Goal: Task Accomplishment & Management: Manage account settings

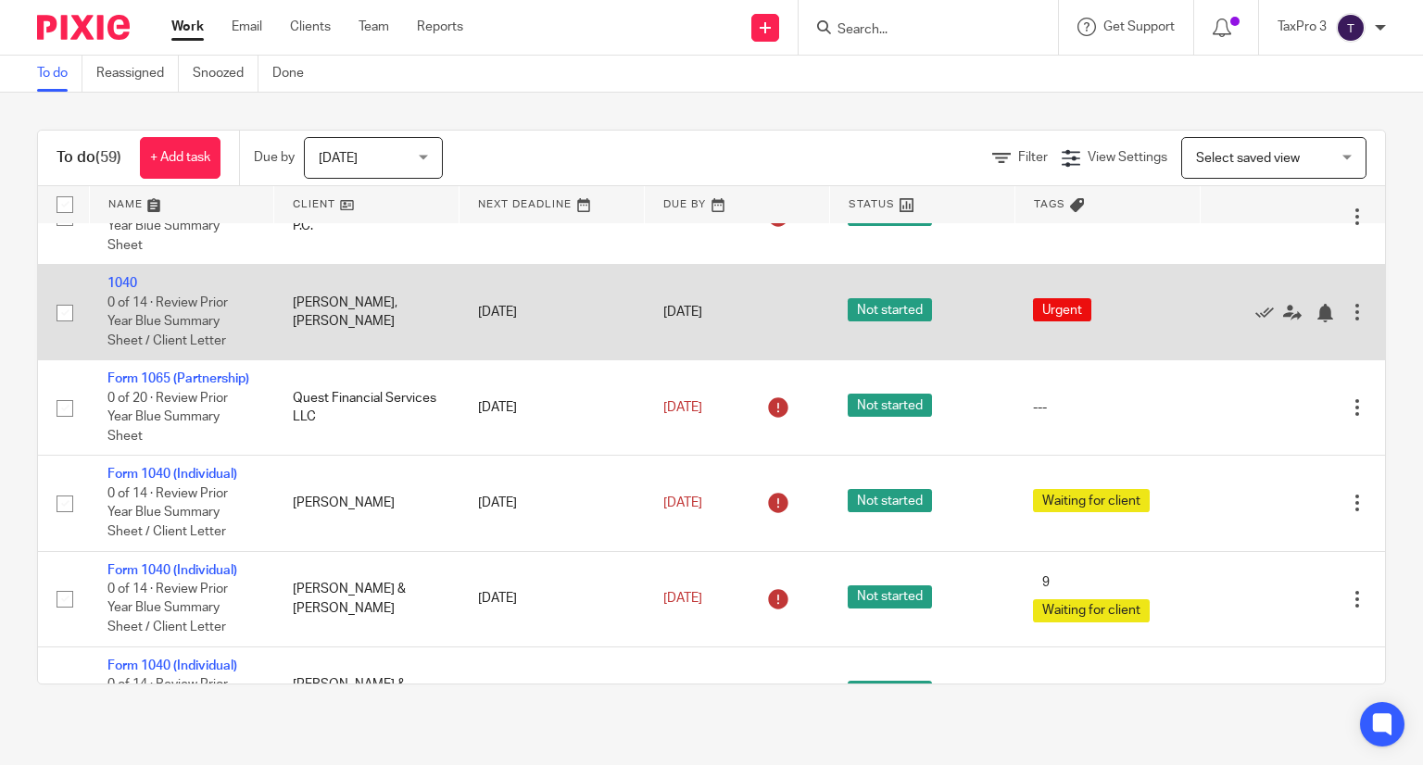
scroll to position [3627, 0]
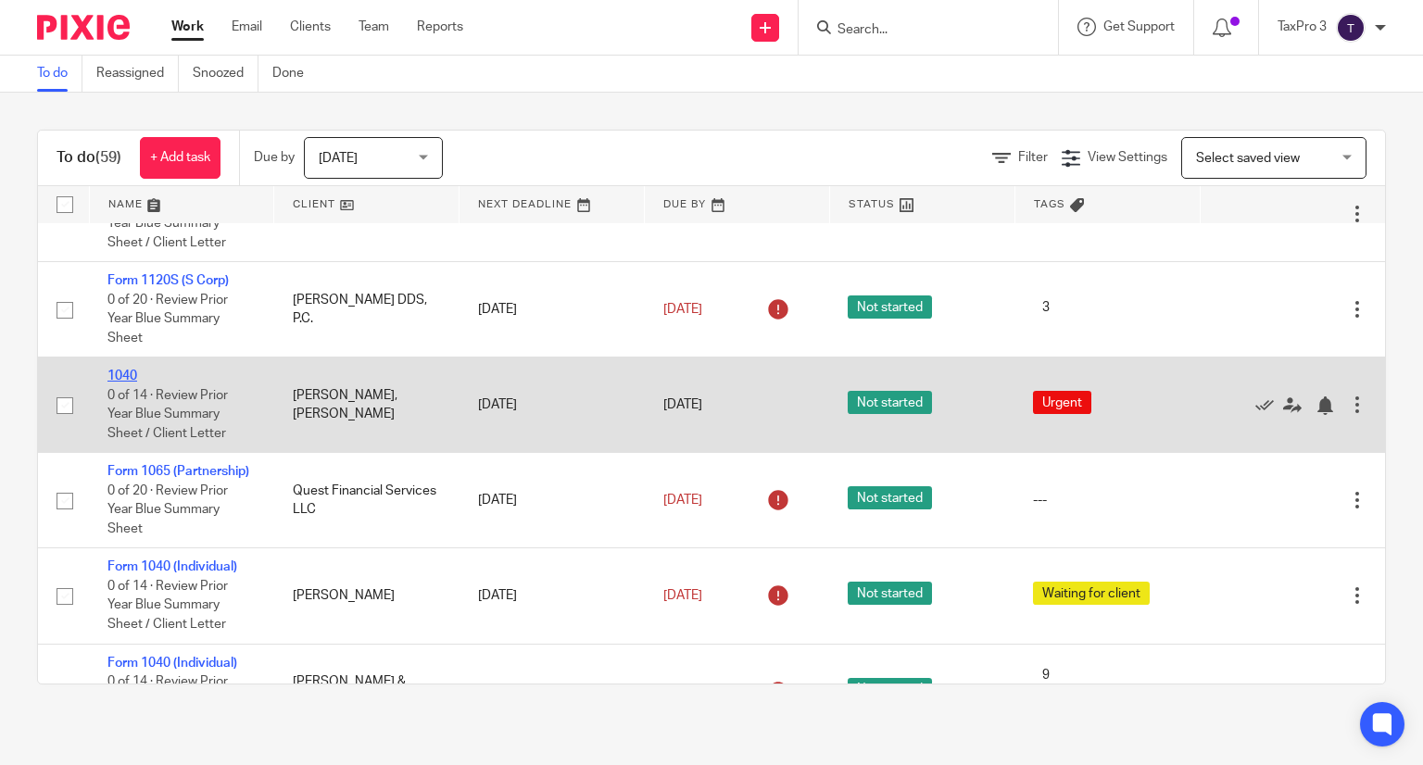
click at [115, 383] on link "1040" at bounding box center [122, 376] width 30 height 13
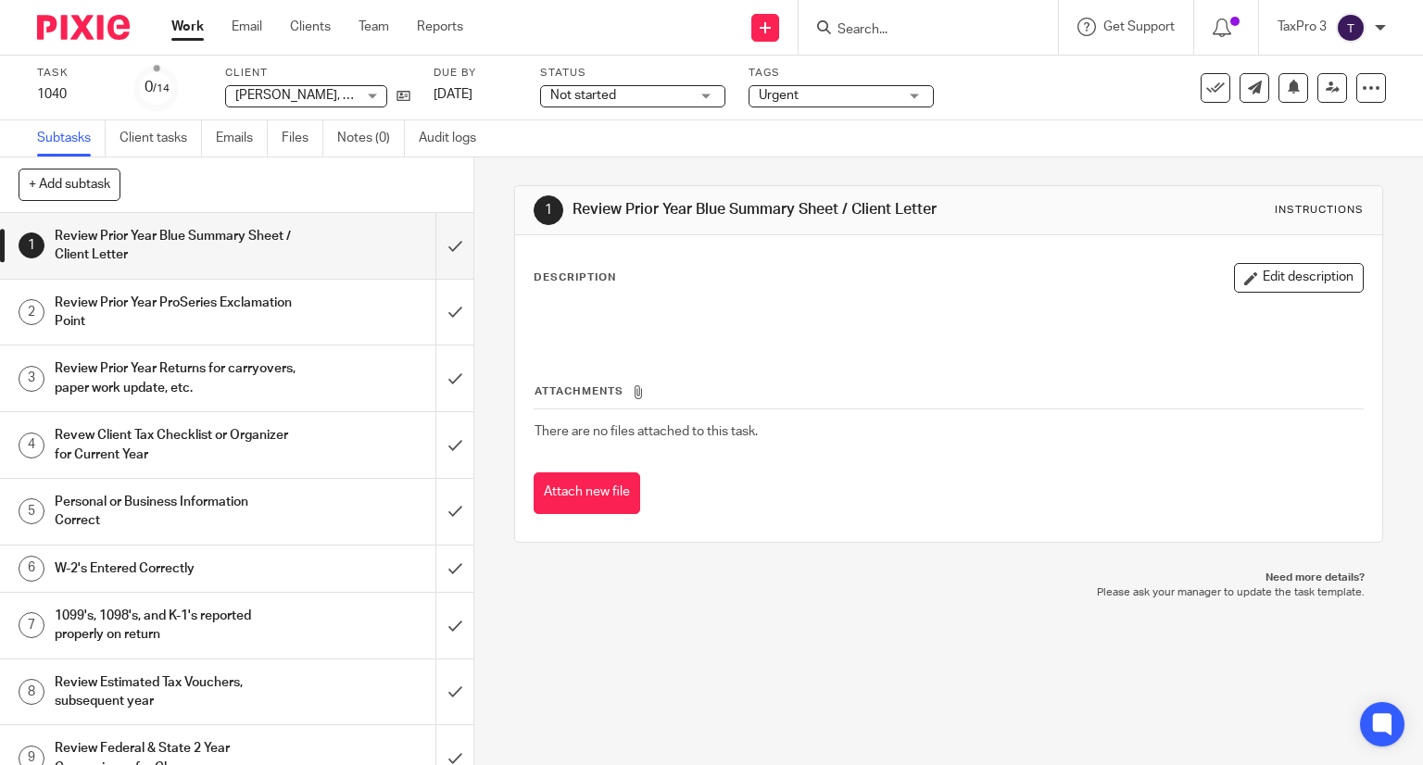
click at [669, 104] on span "Not started" at bounding box center [619, 95] width 139 height 19
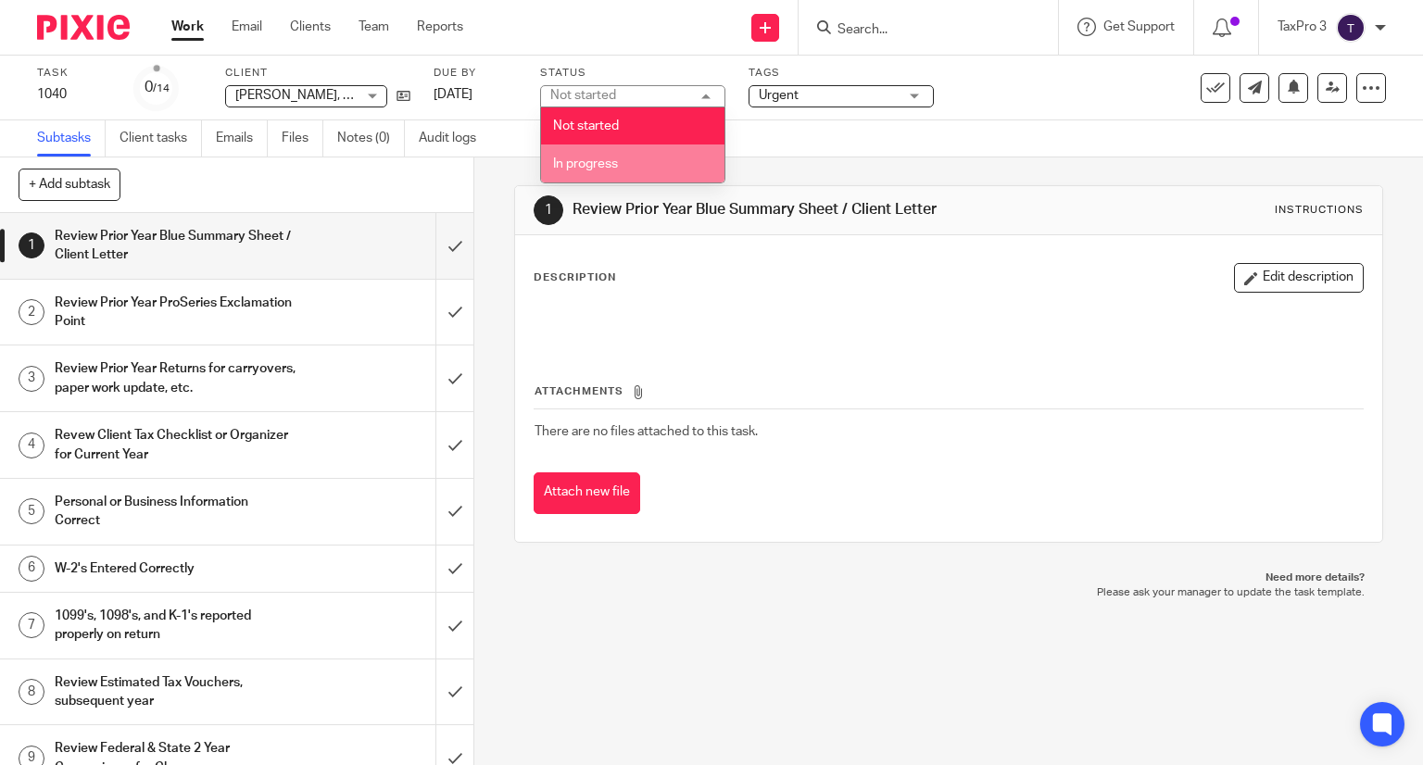
click at [649, 171] on li "In progress" at bounding box center [632, 163] width 183 height 38
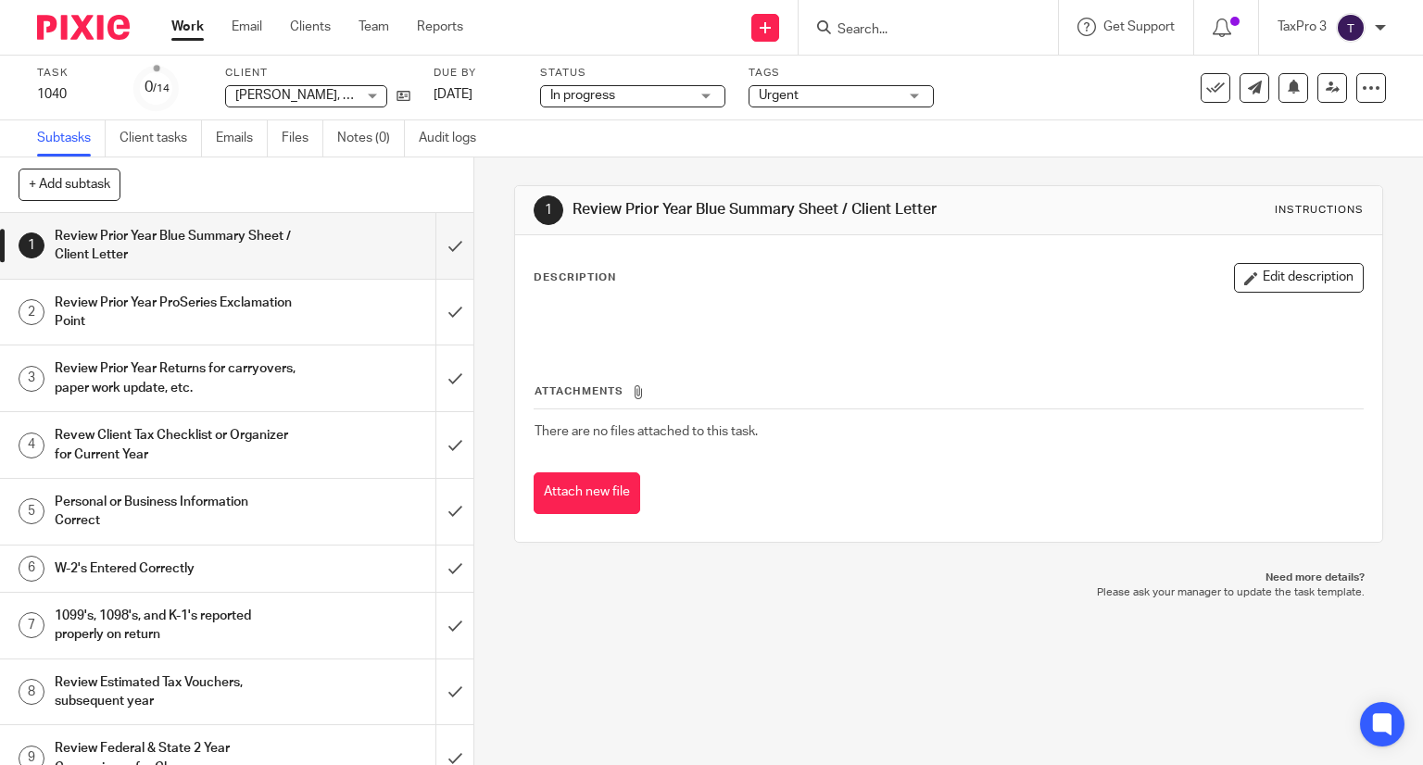
click at [786, 97] on span "Urgent" at bounding box center [779, 95] width 40 height 13
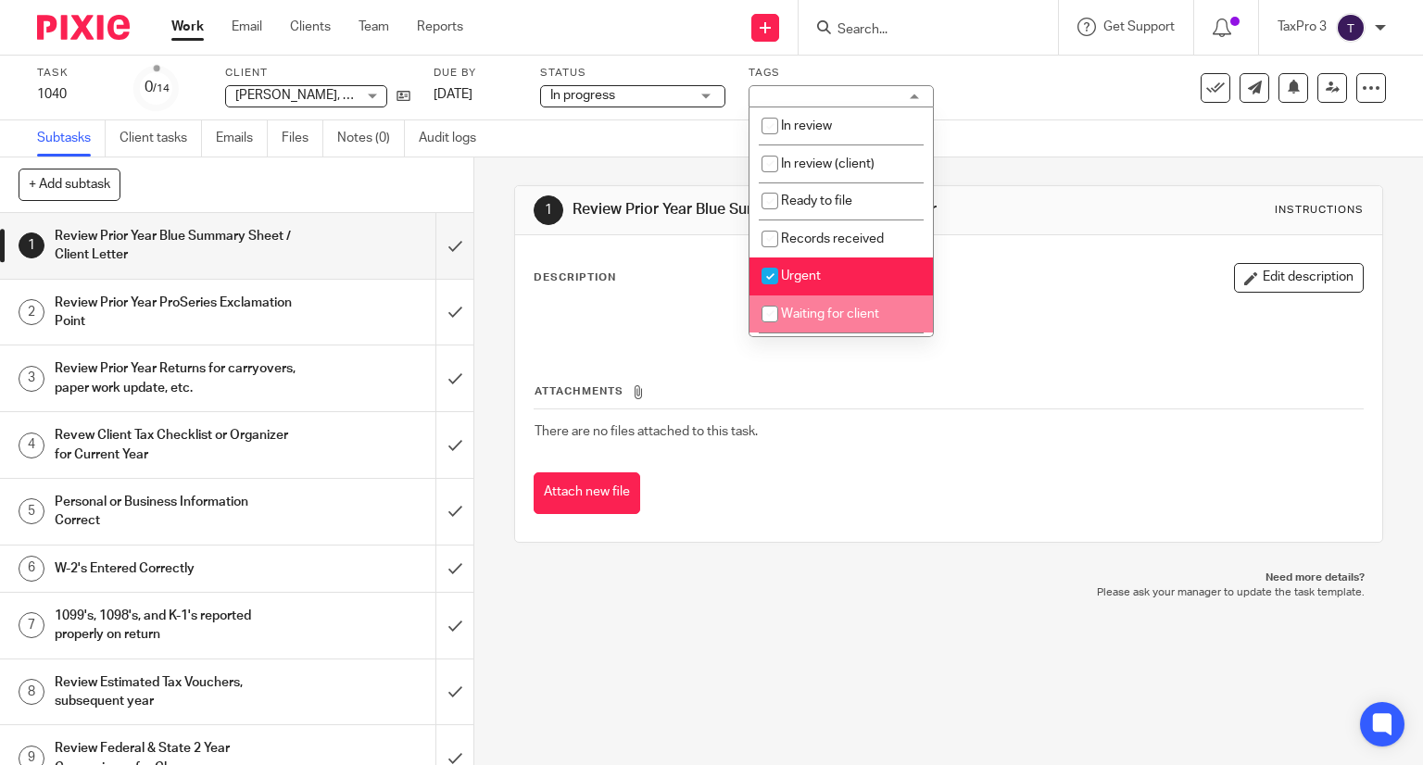
click at [827, 317] on span "Waiting for client" at bounding box center [830, 313] width 98 height 13
checkbox input "true"
click at [713, 701] on div "1 Review Prior Year Blue Summary Sheet / Client Letter Instructions Description…" at bounding box center [948, 461] width 948 height 608
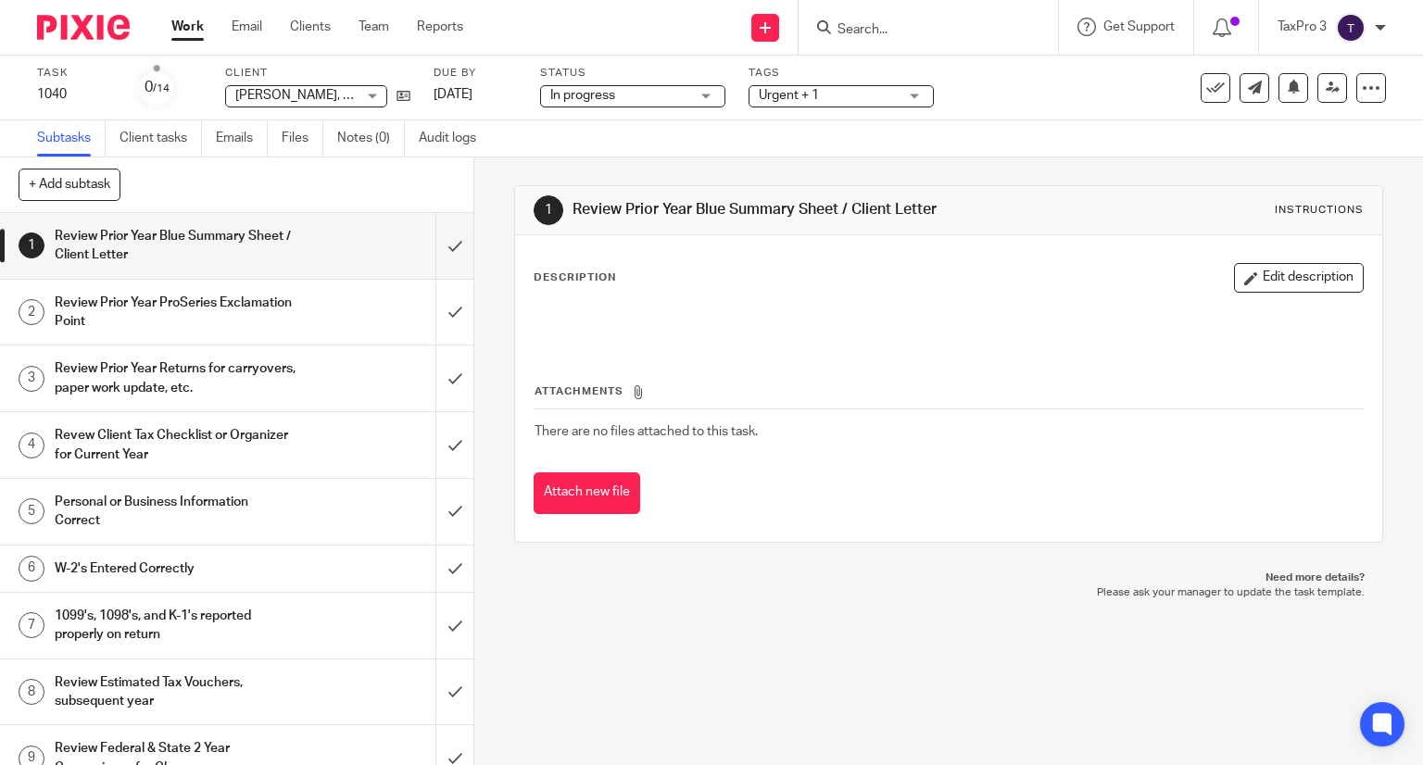
click at [101, 28] on img at bounding box center [83, 27] width 93 height 25
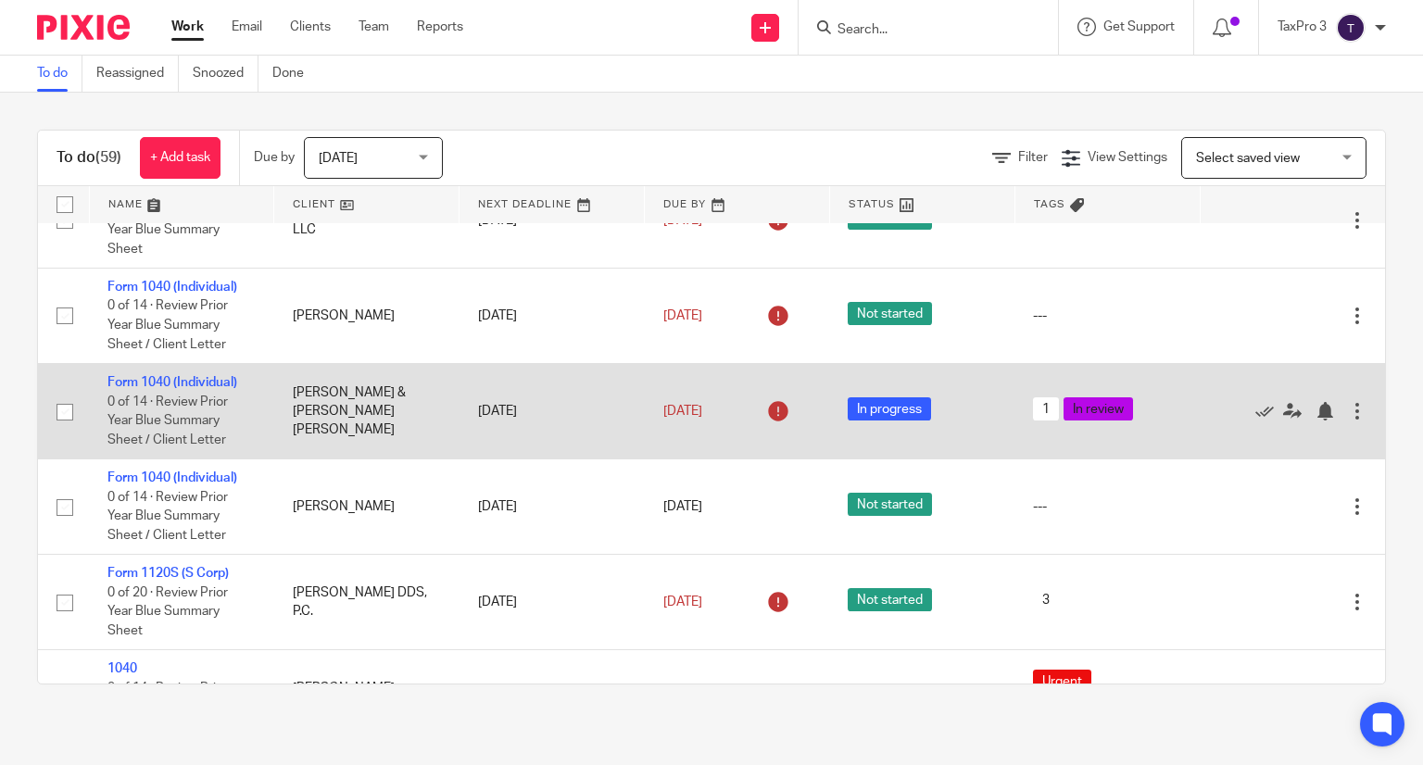
scroll to position [3427, 0]
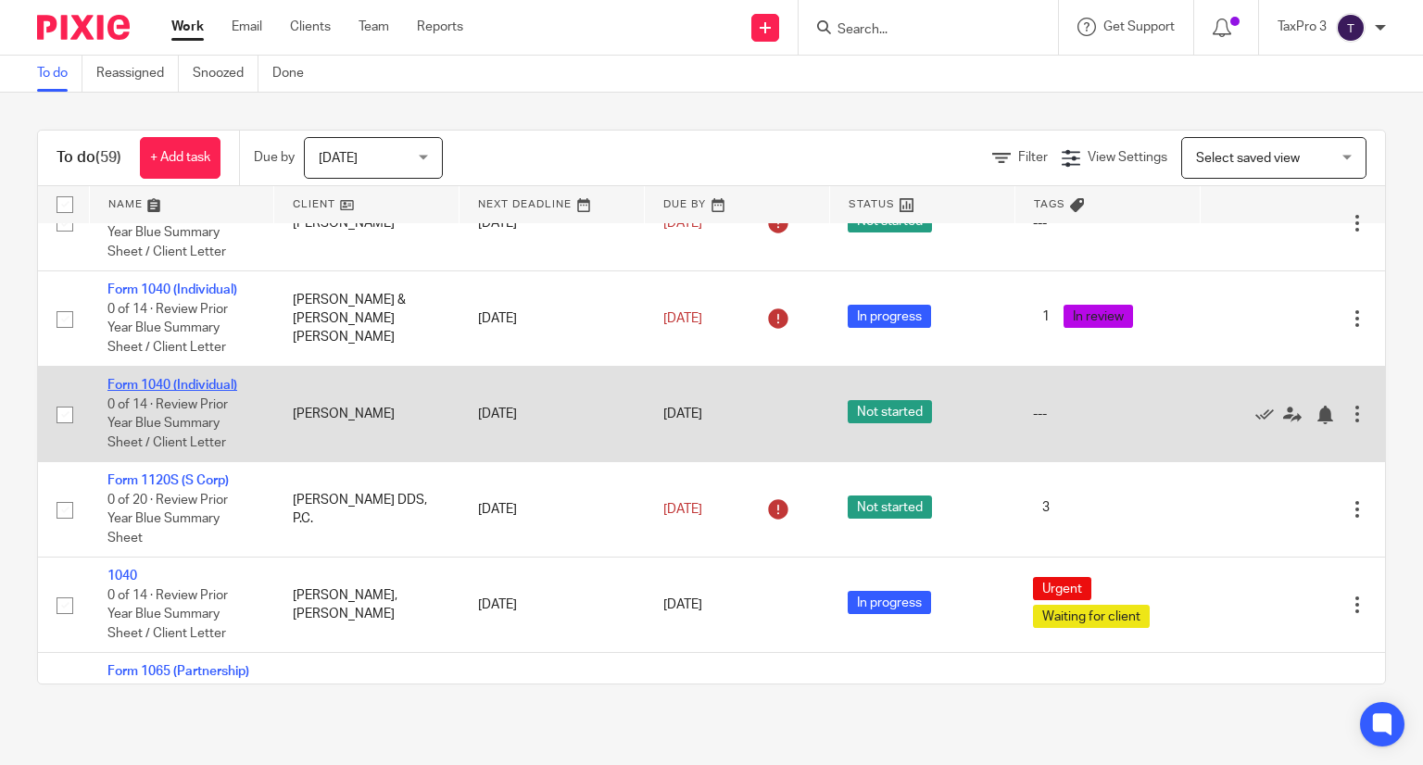
click at [195, 392] on link "Form 1040 (Individual)" at bounding box center [172, 385] width 130 height 13
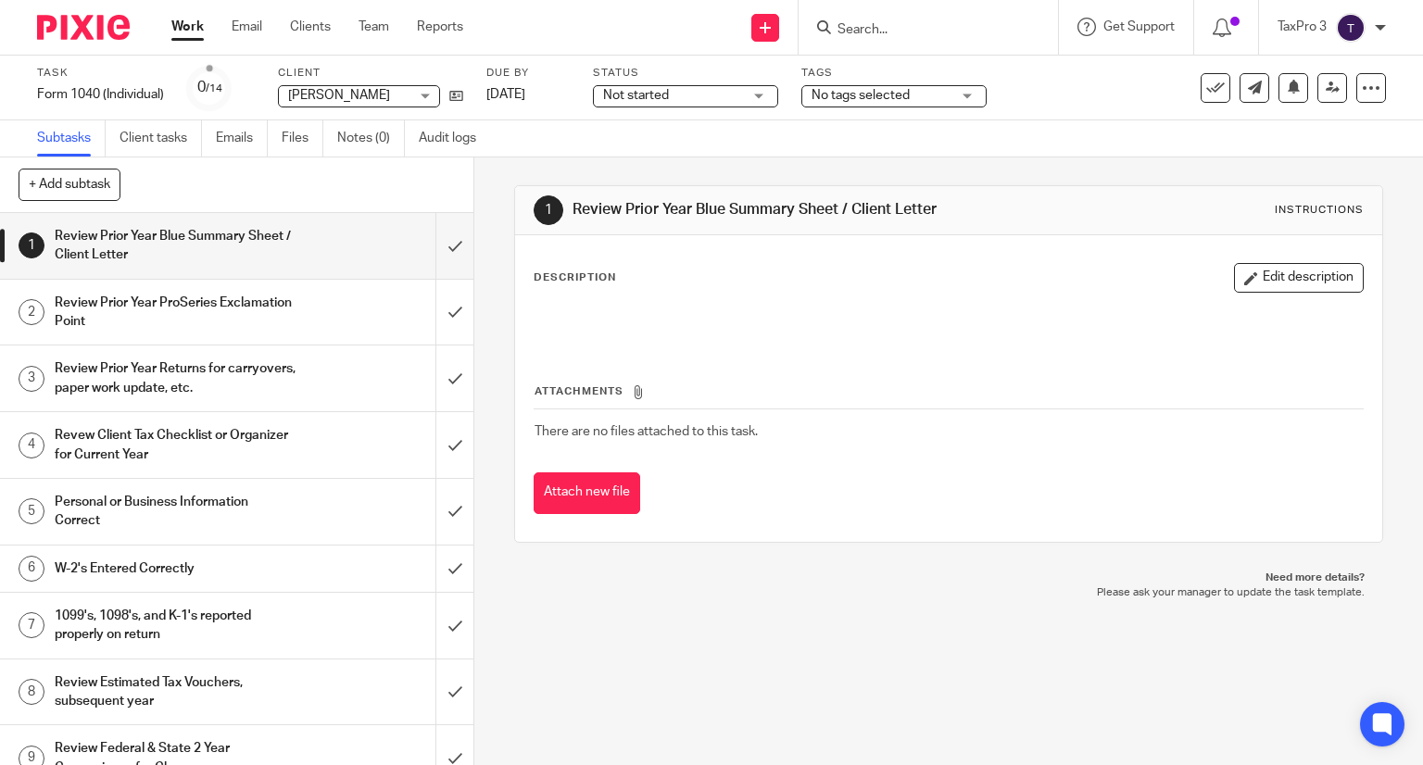
click at [737, 96] on span "Not started" at bounding box center [672, 95] width 139 height 19
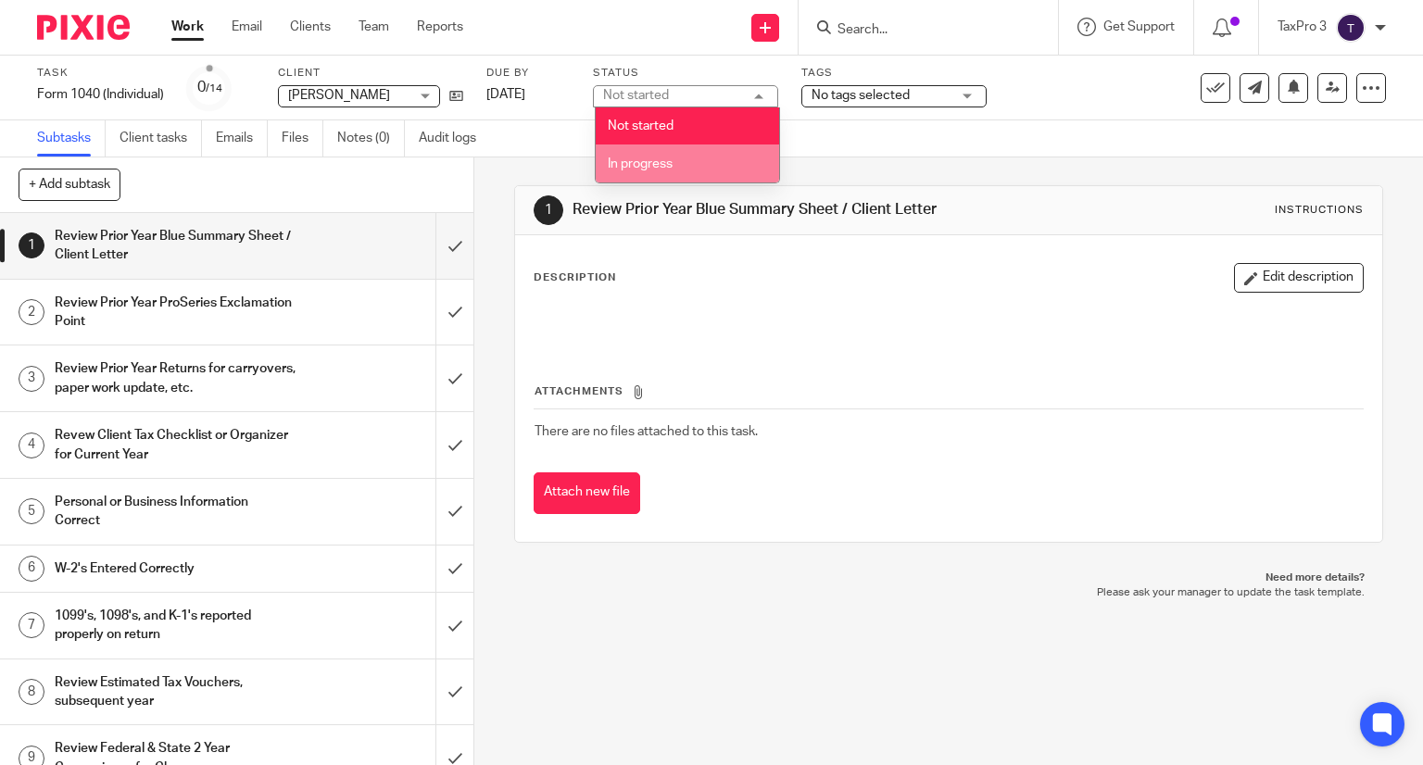
drag, startPoint x: 708, startPoint y: 162, endPoint x: 825, endPoint y: 119, distance: 125.1
click at [711, 160] on li "In progress" at bounding box center [687, 163] width 183 height 38
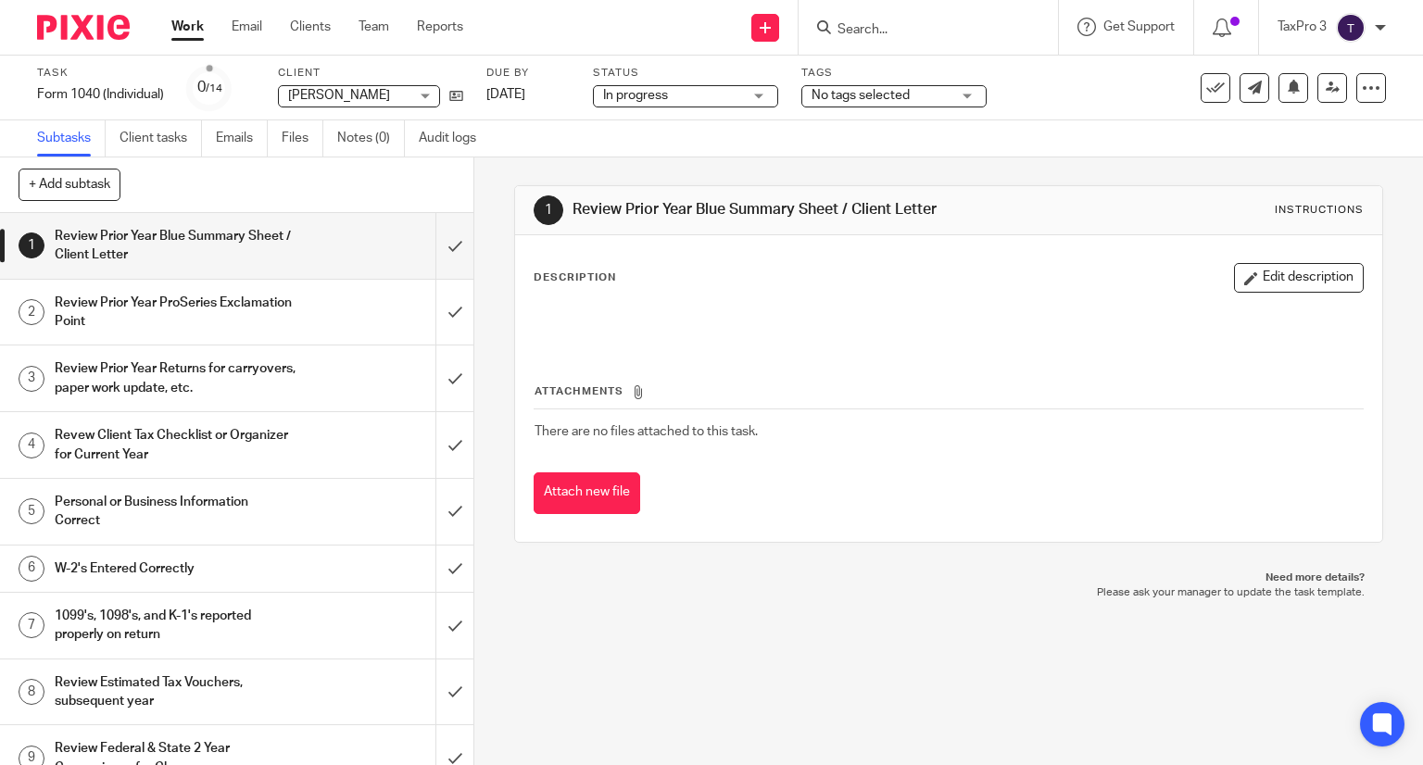
click at [860, 101] on span "No tags selected" at bounding box center [880, 95] width 139 height 19
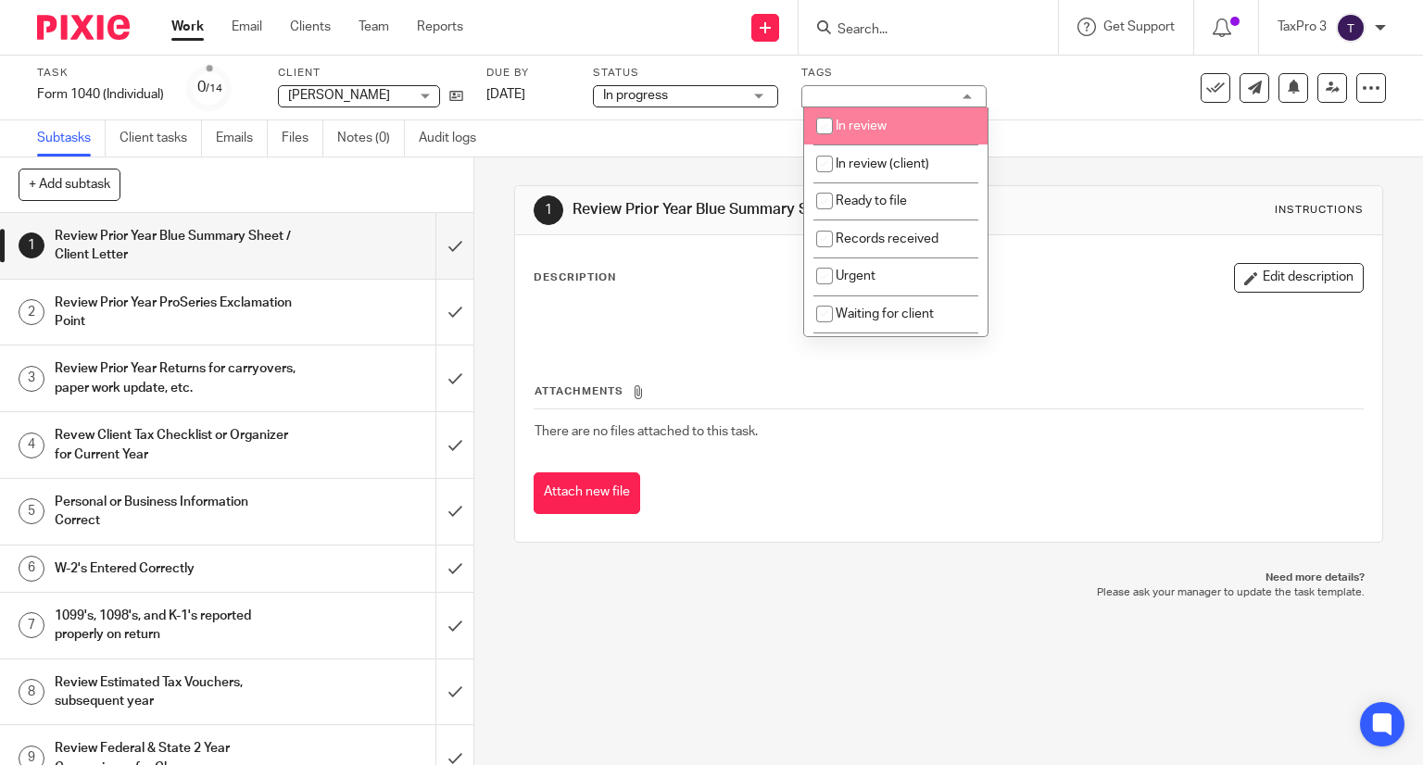
click at [864, 128] on span "In review" at bounding box center [860, 125] width 51 height 13
checkbox input "true"
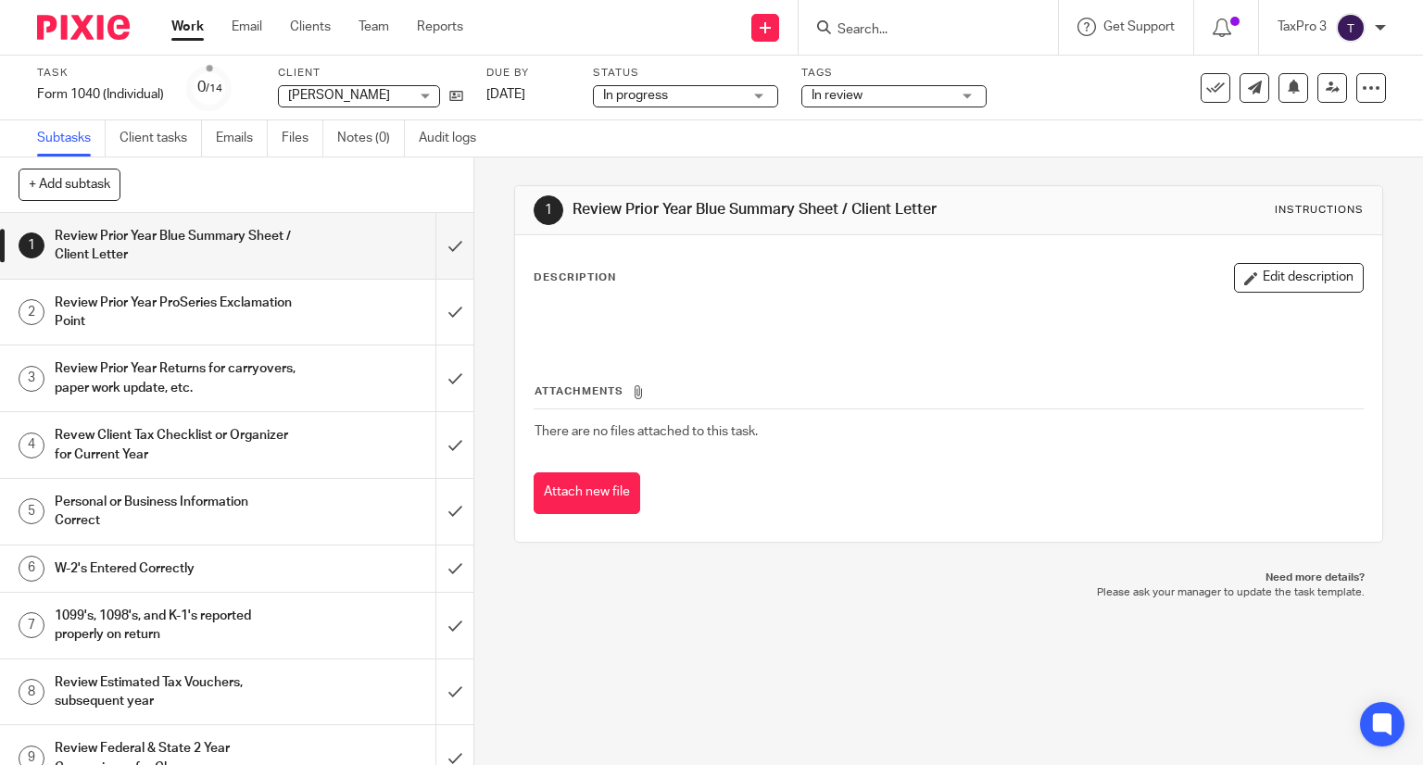
click at [74, 34] on img at bounding box center [83, 27] width 93 height 25
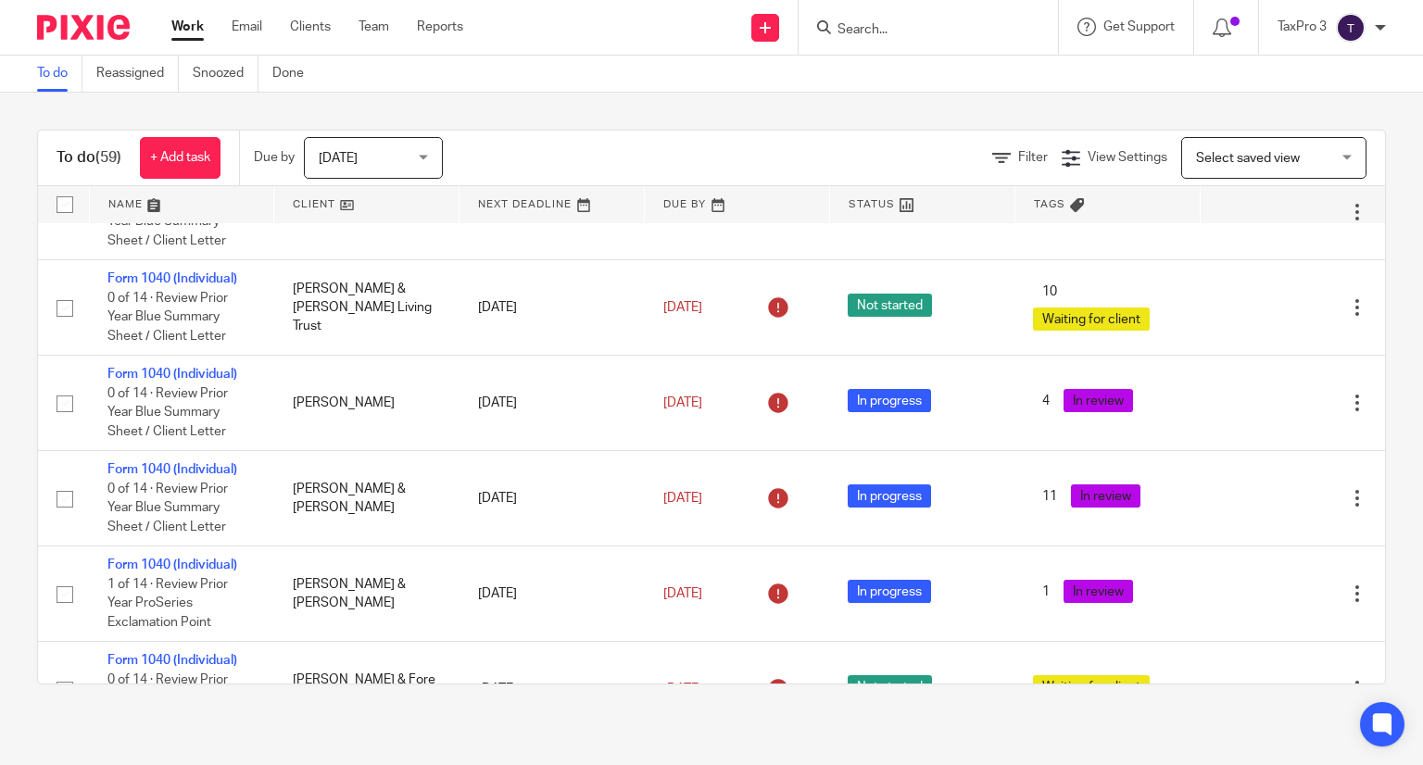
scroll to position [1482, 0]
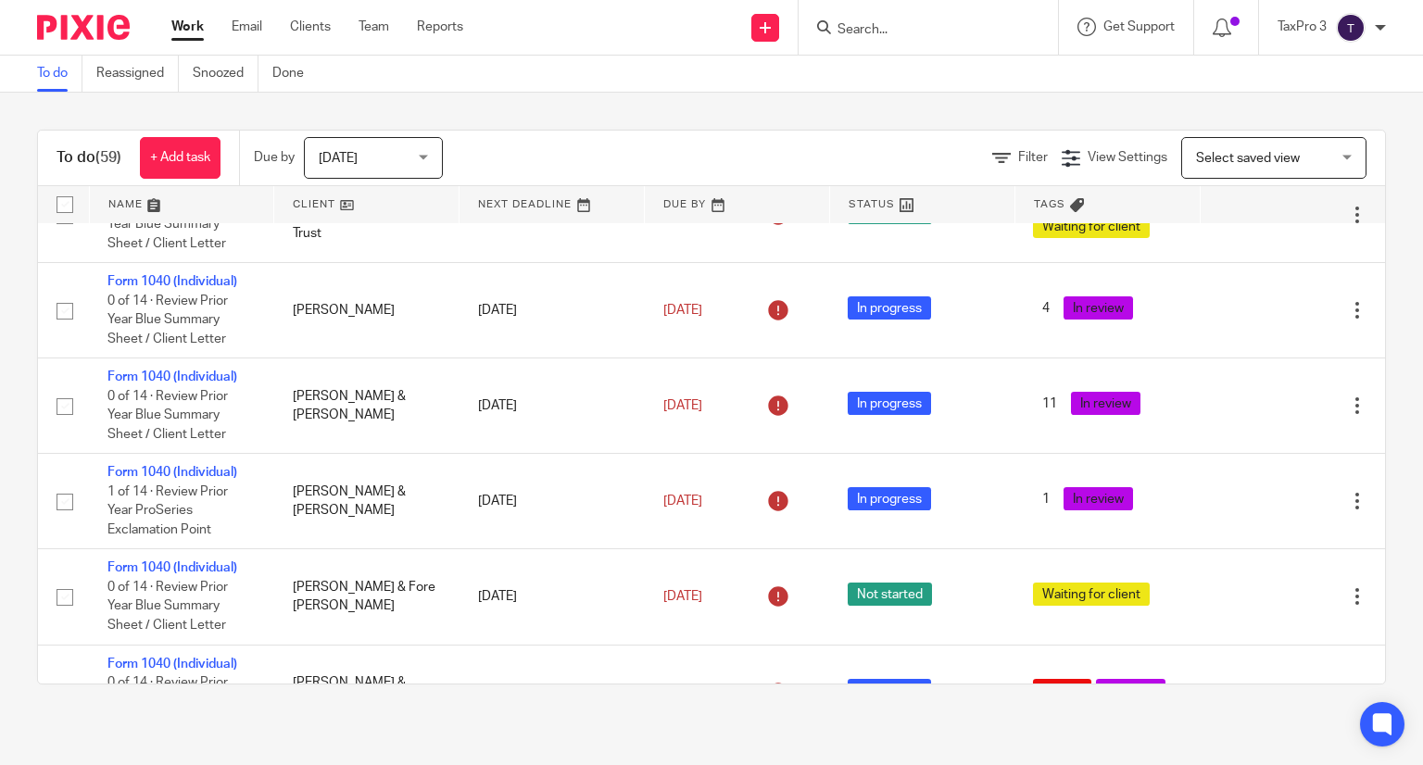
click at [1254, 160] on span "Select saved view" at bounding box center [1248, 158] width 104 height 13
click at [854, 157] on div "Filter View Settings View Settings Manage saved views Select saved view Select …" at bounding box center [930, 158] width 910 height 42
click at [1018, 154] on span "Filter" at bounding box center [1033, 157] width 30 height 13
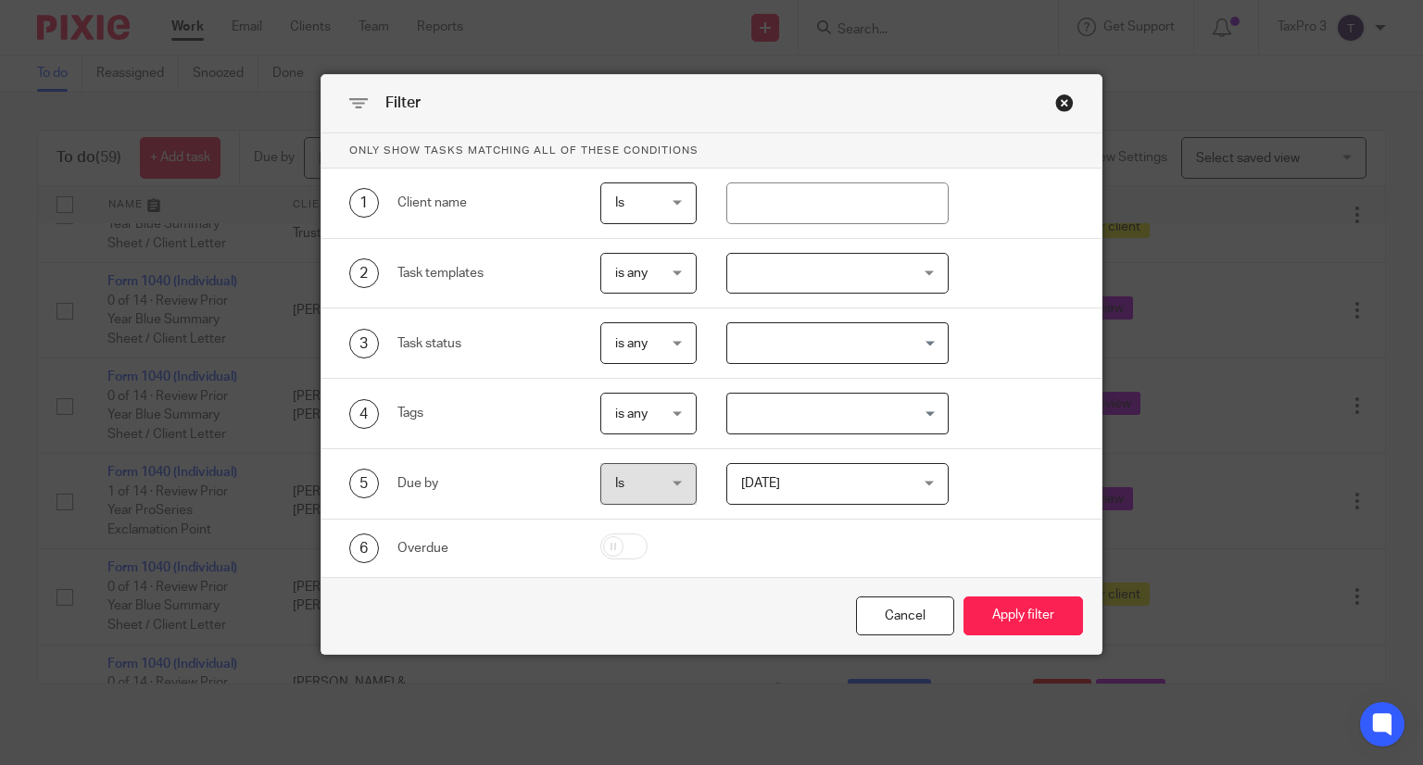
click at [667, 340] on span "is any" at bounding box center [647, 342] width 65 height 39
click at [647, 262] on span "is any" at bounding box center [647, 273] width 65 height 39
click at [463, 334] on div "Task status" at bounding box center [484, 343] width 174 height 19
click at [634, 346] on span "is any" at bounding box center [631, 343] width 32 height 13
click at [762, 353] on input "Search for option" at bounding box center [833, 343] width 208 height 32
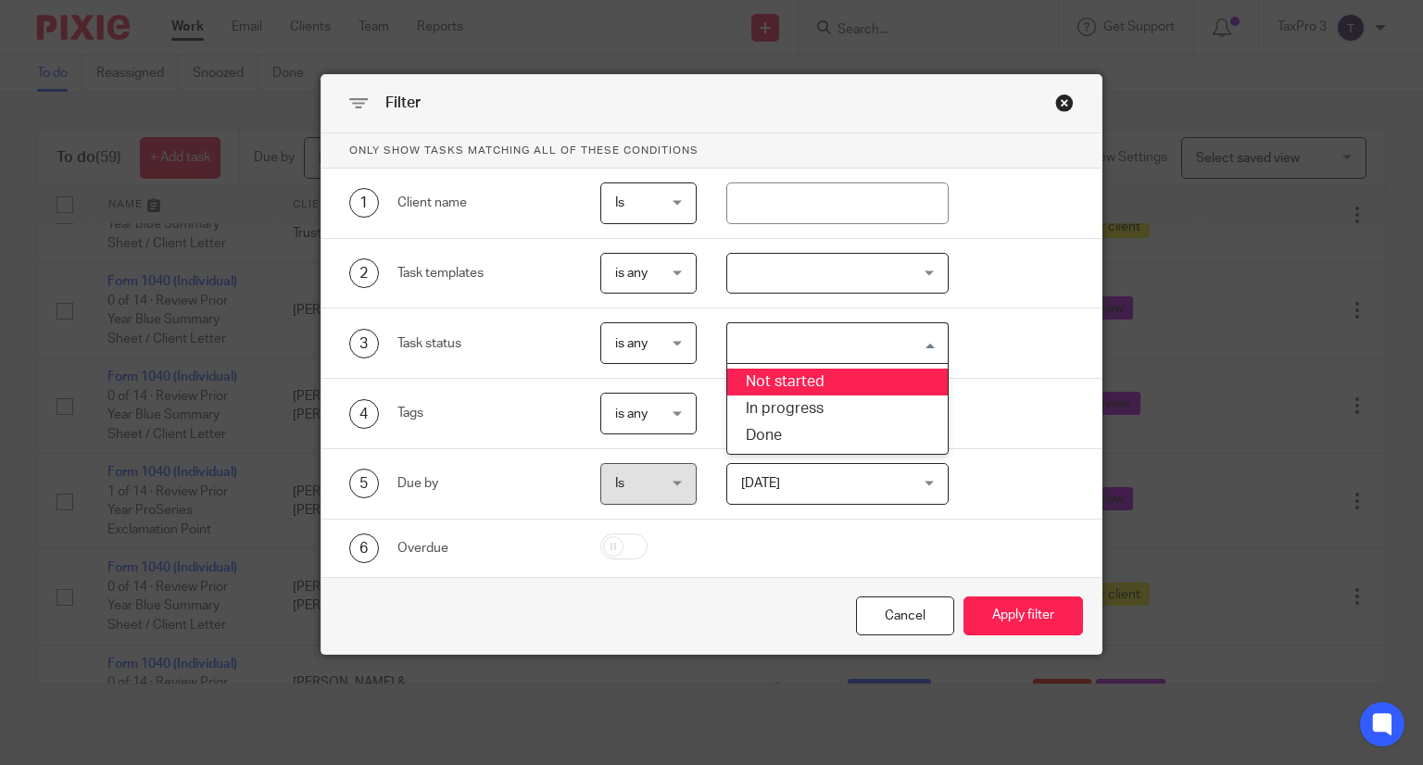
click at [782, 373] on li "Not started" at bounding box center [837, 382] width 220 height 27
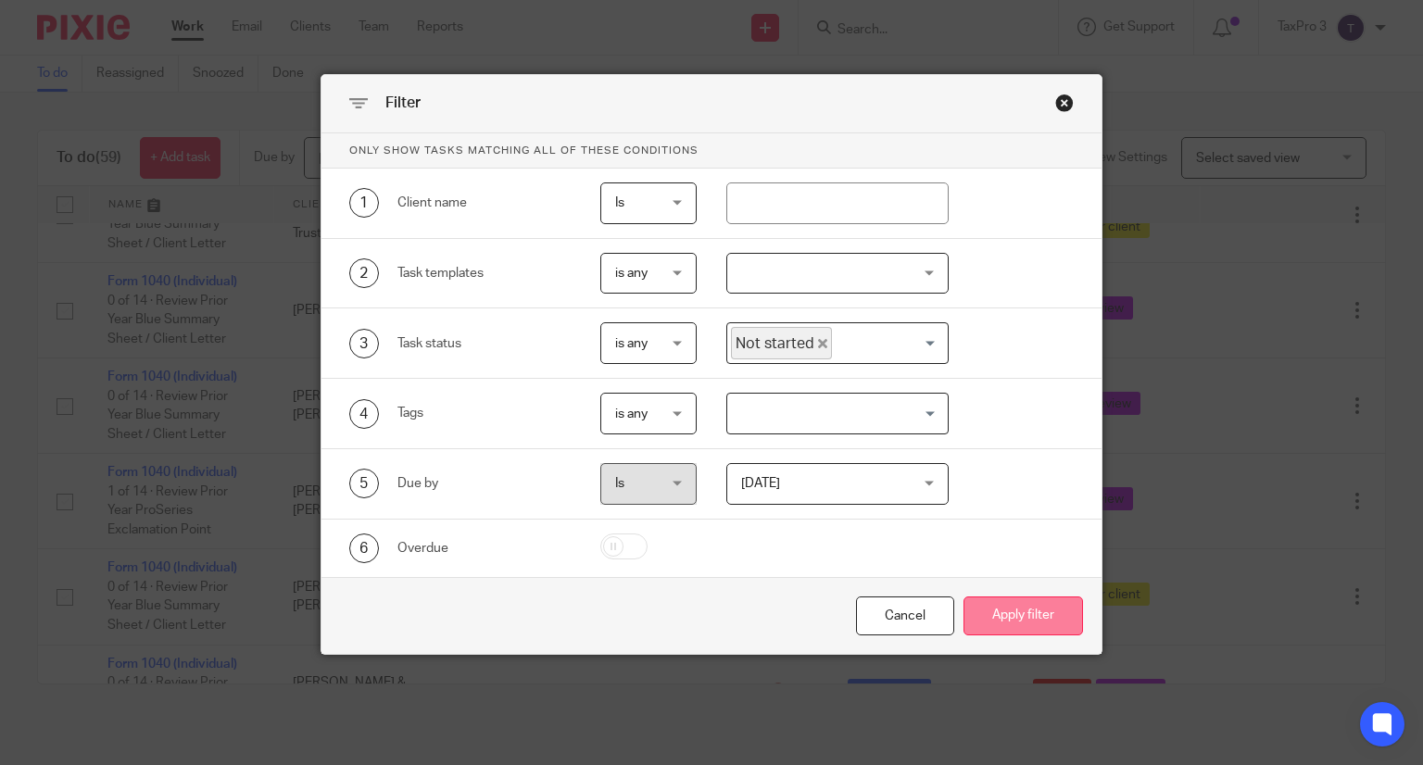
click at [1032, 622] on button "Apply filter" at bounding box center [1022, 616] width 119 height 40
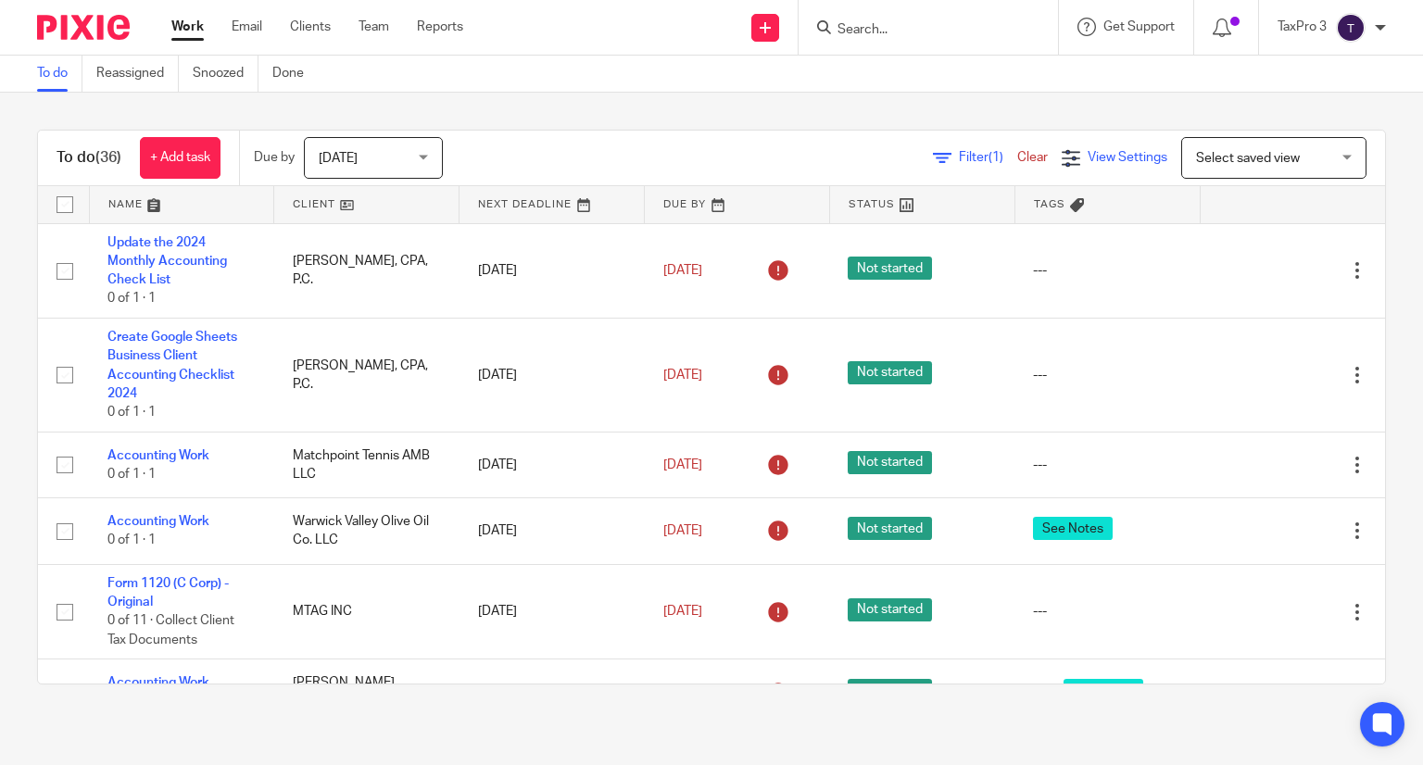
click at [1120, 157] on span "View Settings" at bounding box center [1127, 157] width 80 height 13
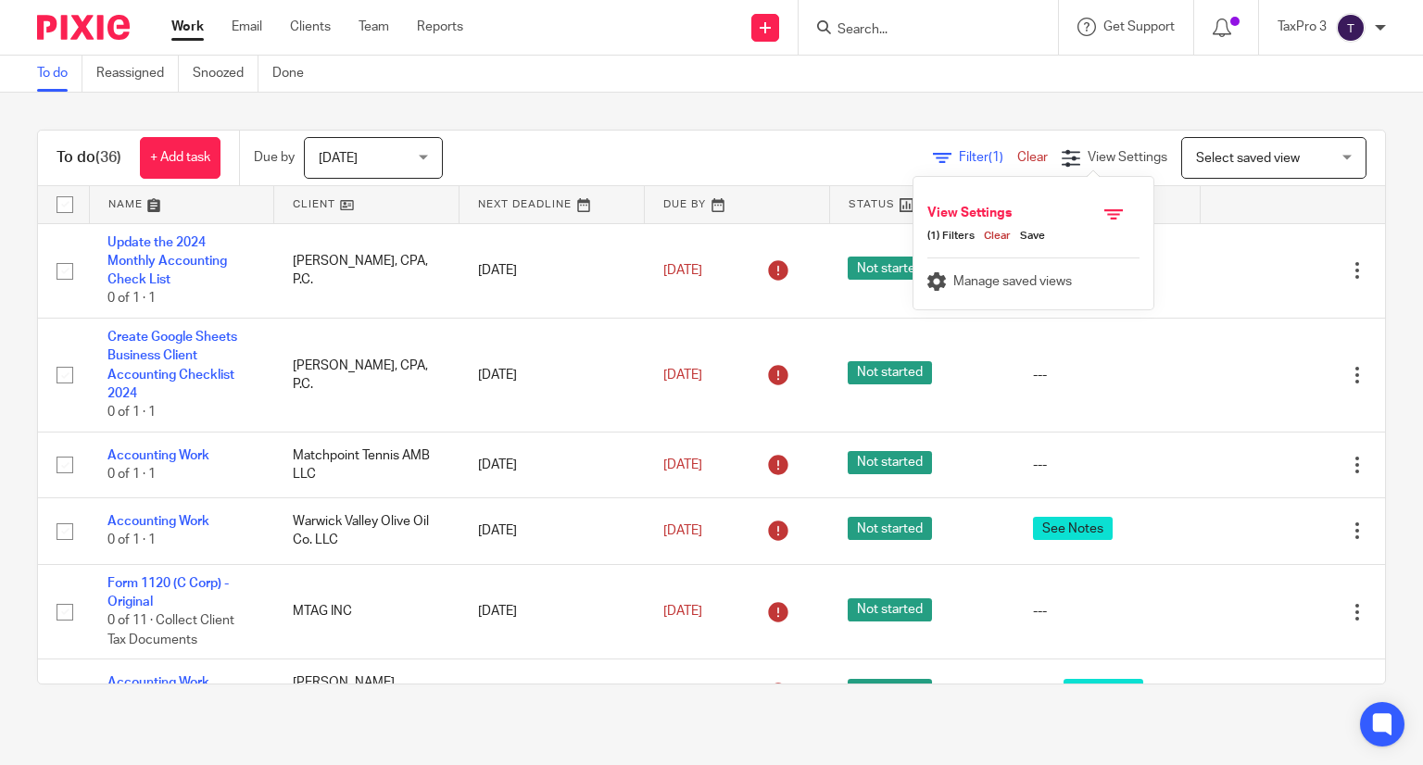
click at [1034, 234] on link "Save" at bounding box center [1027, 236] width 34 height 15
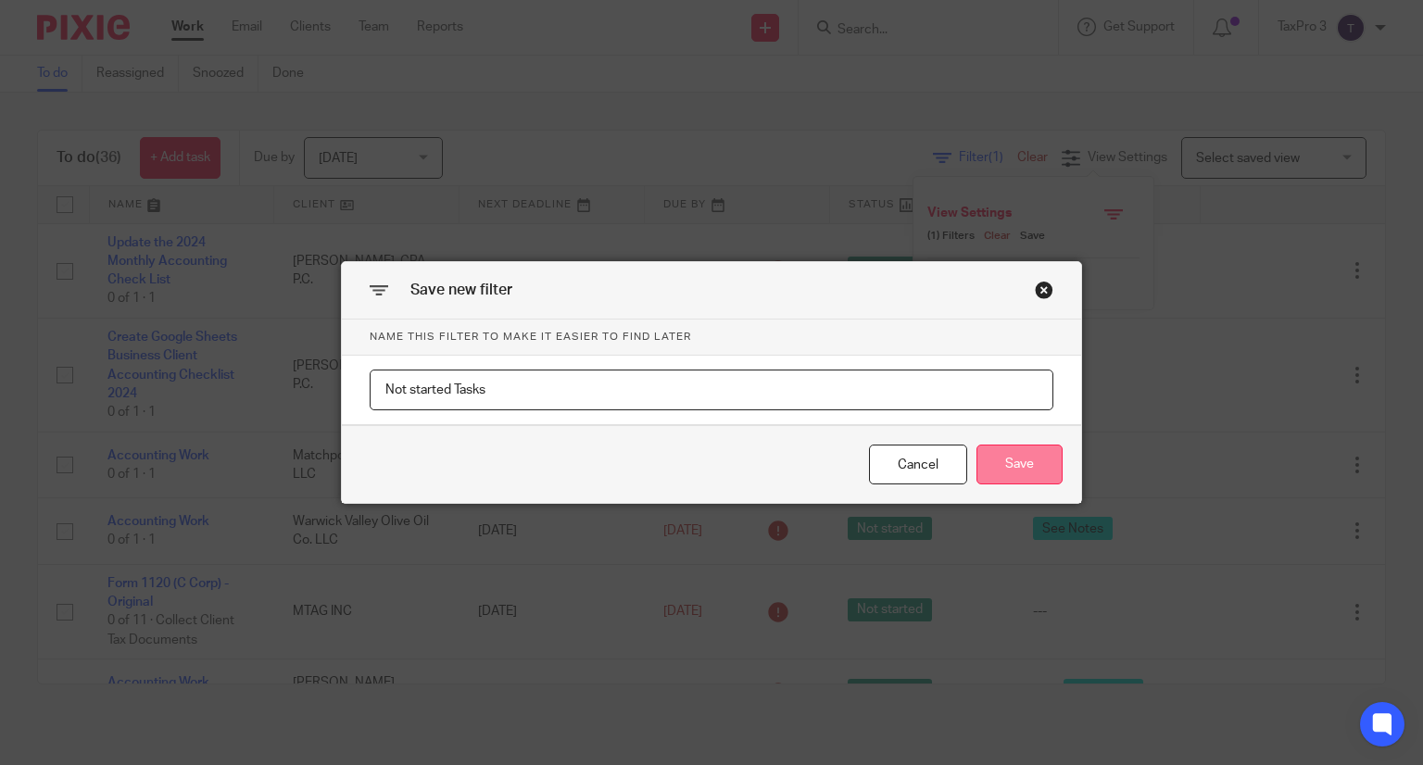
type input "Not started Tasks"
click at [1008, 453] on button "Save" at bounding box center [1019, 465] width 86 height 40
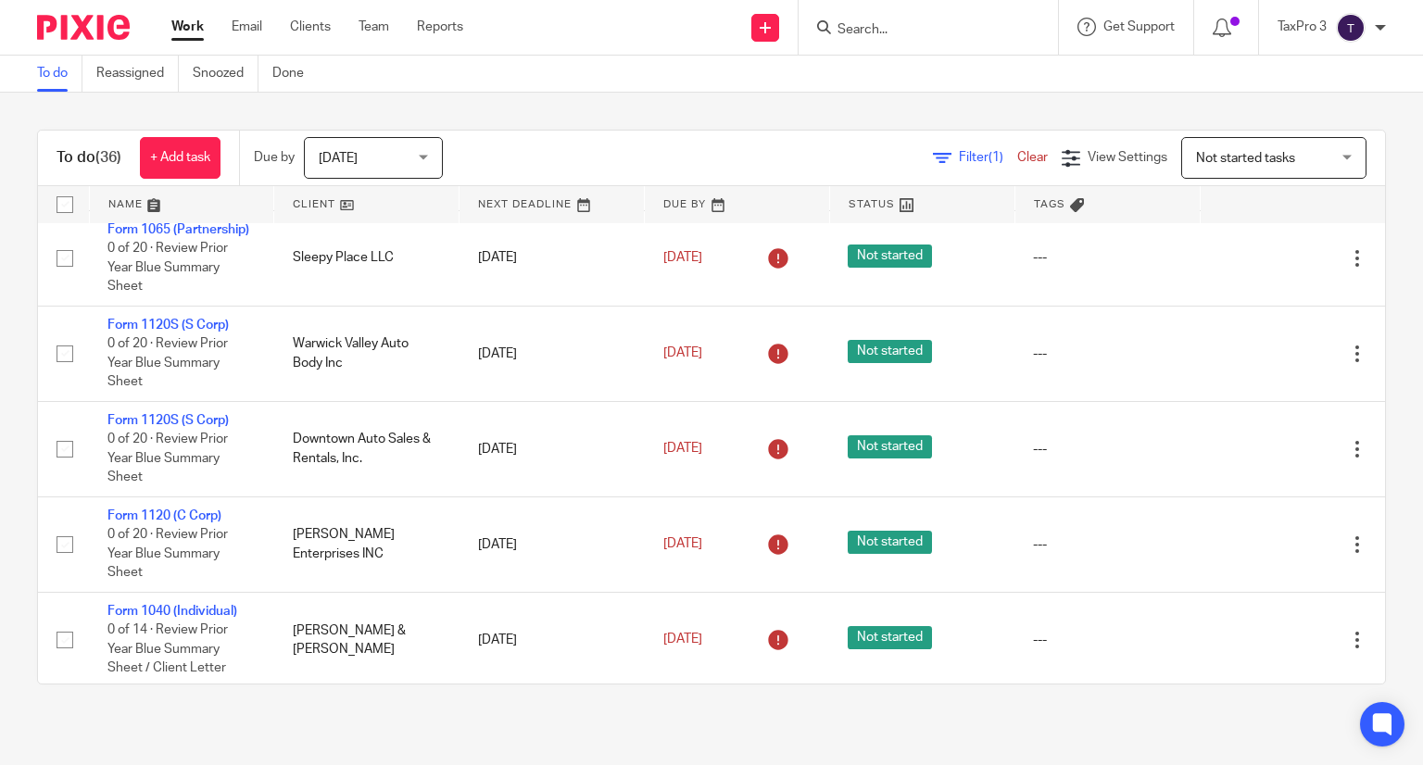
scroll to position [2347, 0]
